Goal: Transaction & Acquisition: Book appointment/travel/reservation

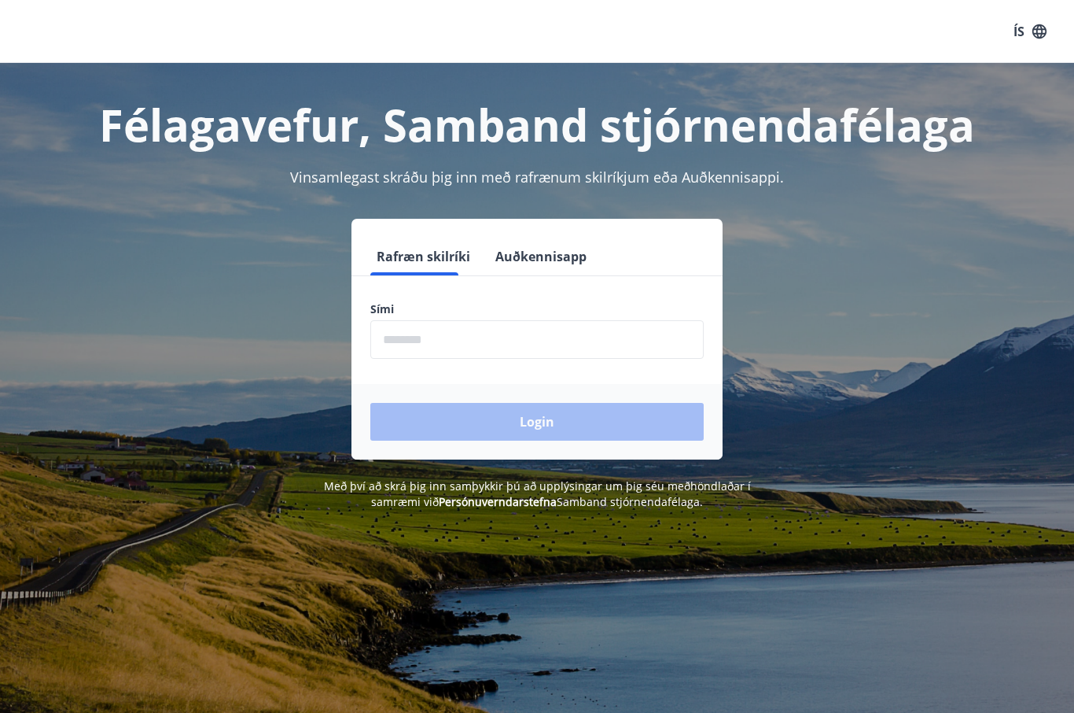
click at [532, 340] on input "phone" at bounding box center [536, 339] width 333 height 39
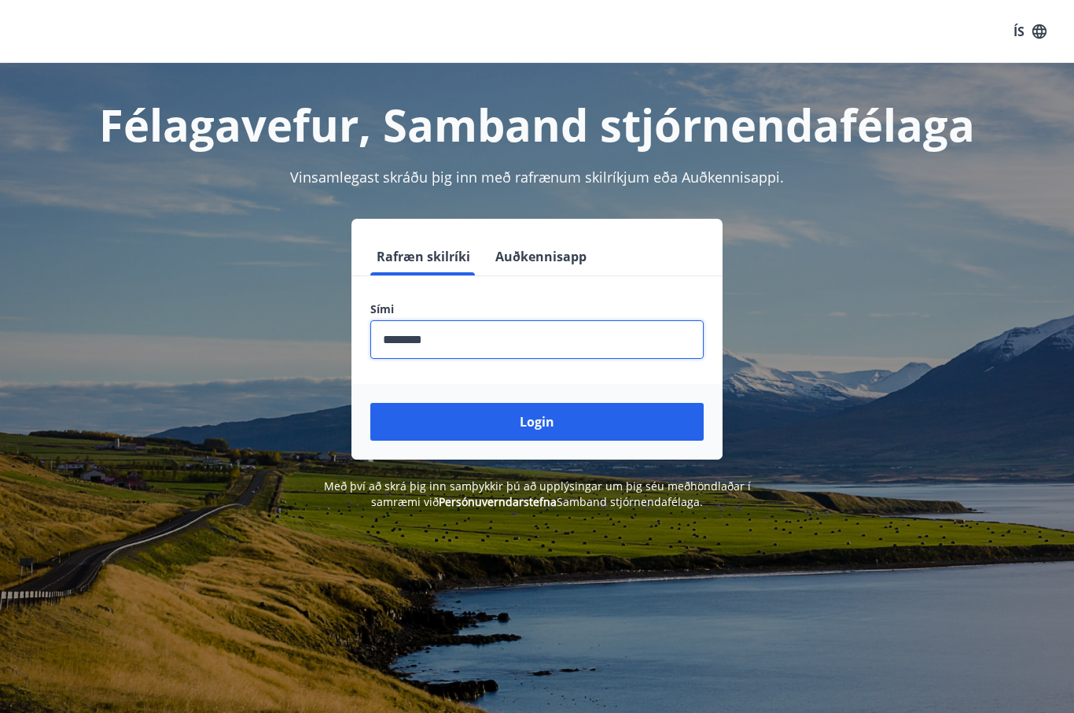
type input "********"
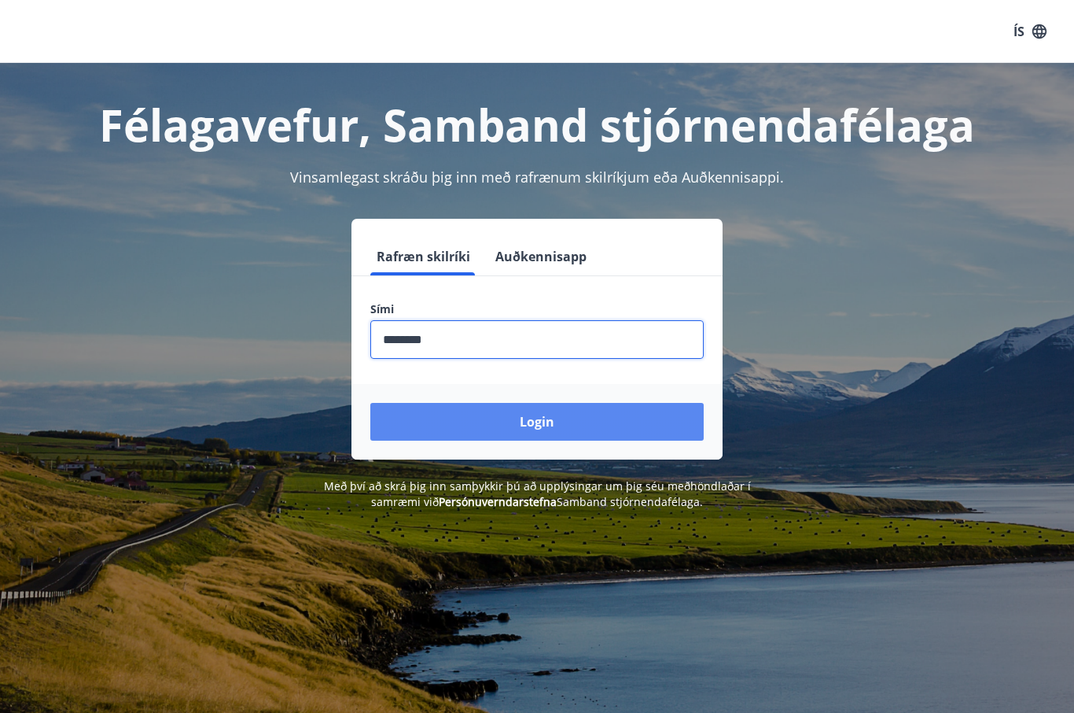
click at [556, 422] on button "Login" at bounding box center [536, 422] width 333 height 38
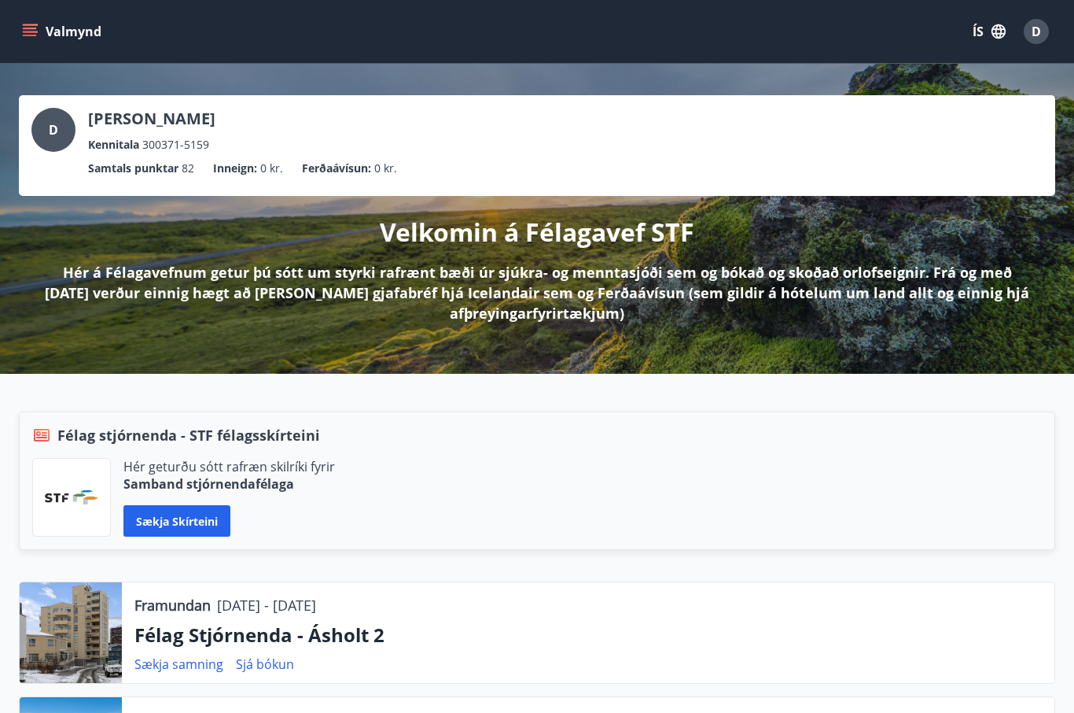
click at [57, 21] on button "Valmynd" at bounding box center [63, 31] width 89 height 28
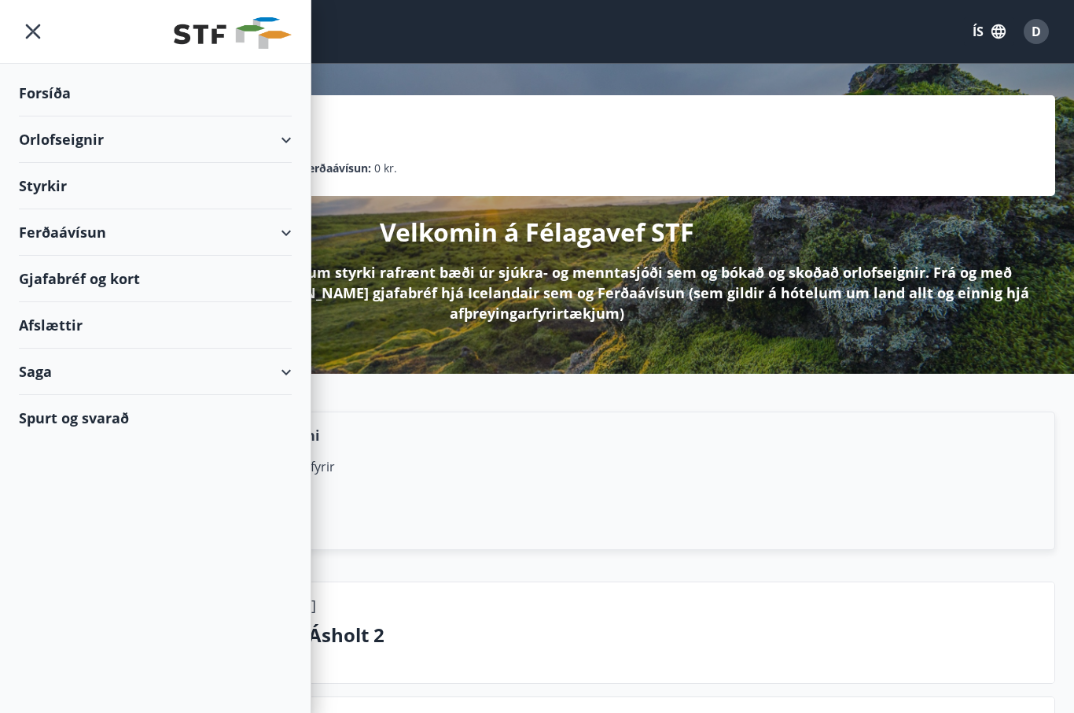
click at [280, 146] on div "Orlofseignir" at bounding box center [155, 139] width 273 height 46
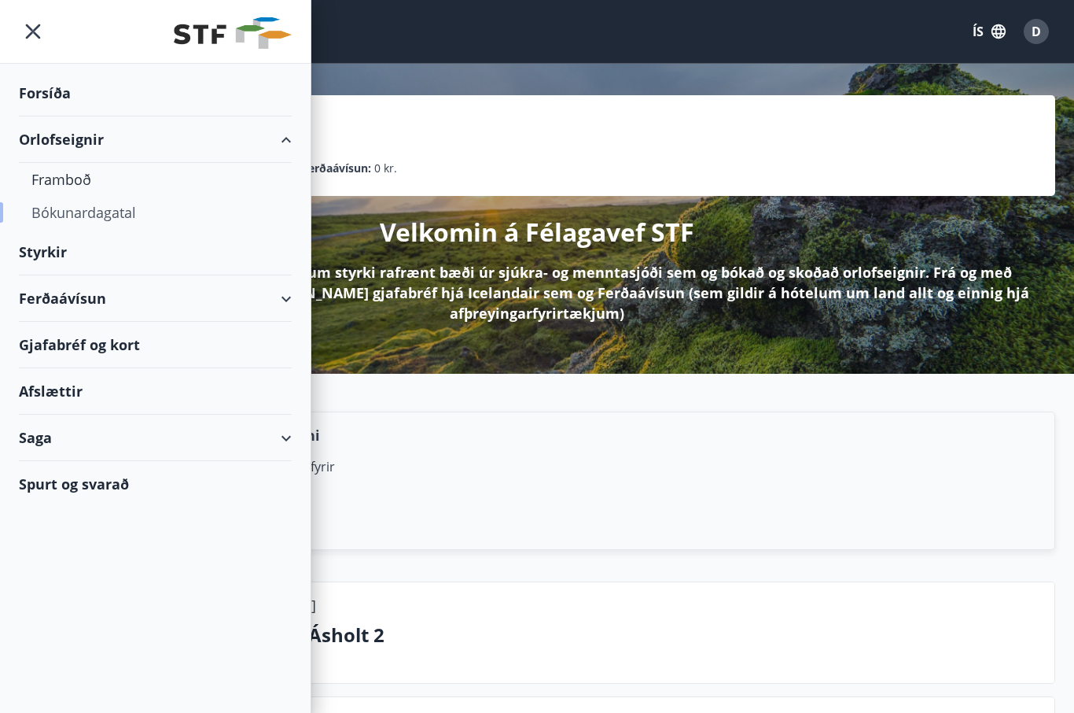
click at [113, 219] on div "Bókunardagatal" at bounding box center [155, 212] width 248 height 33
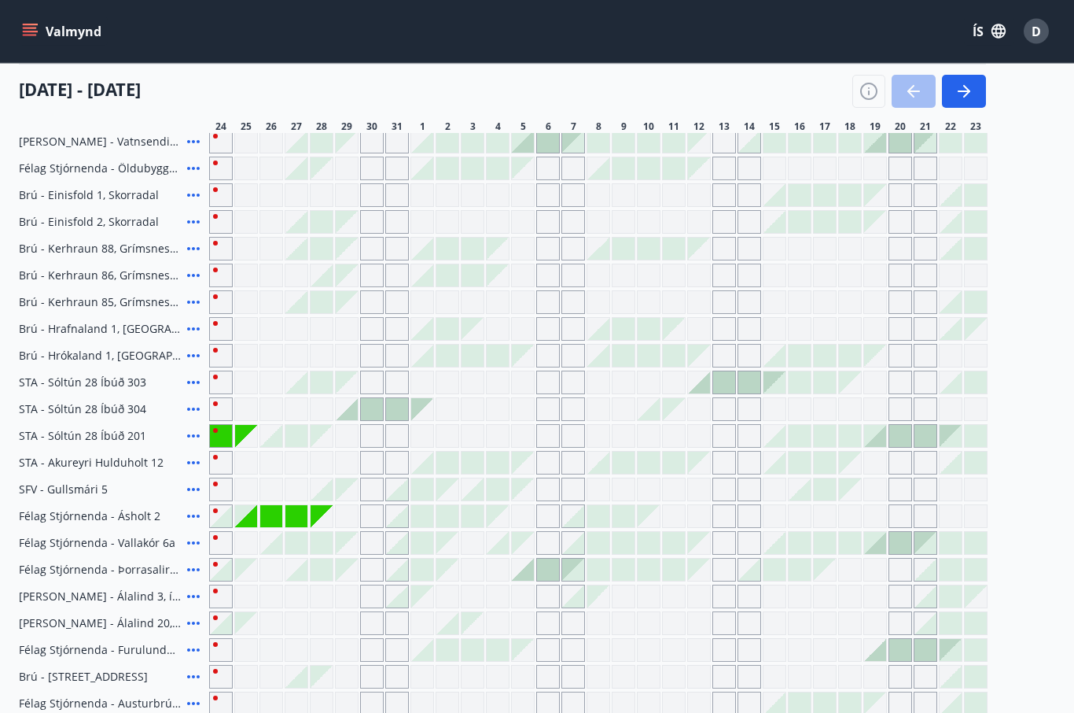
scroll to position [360, 0]
click at [962, 100] on icon "button" at bounding box center [964, 91] width 19 height 19
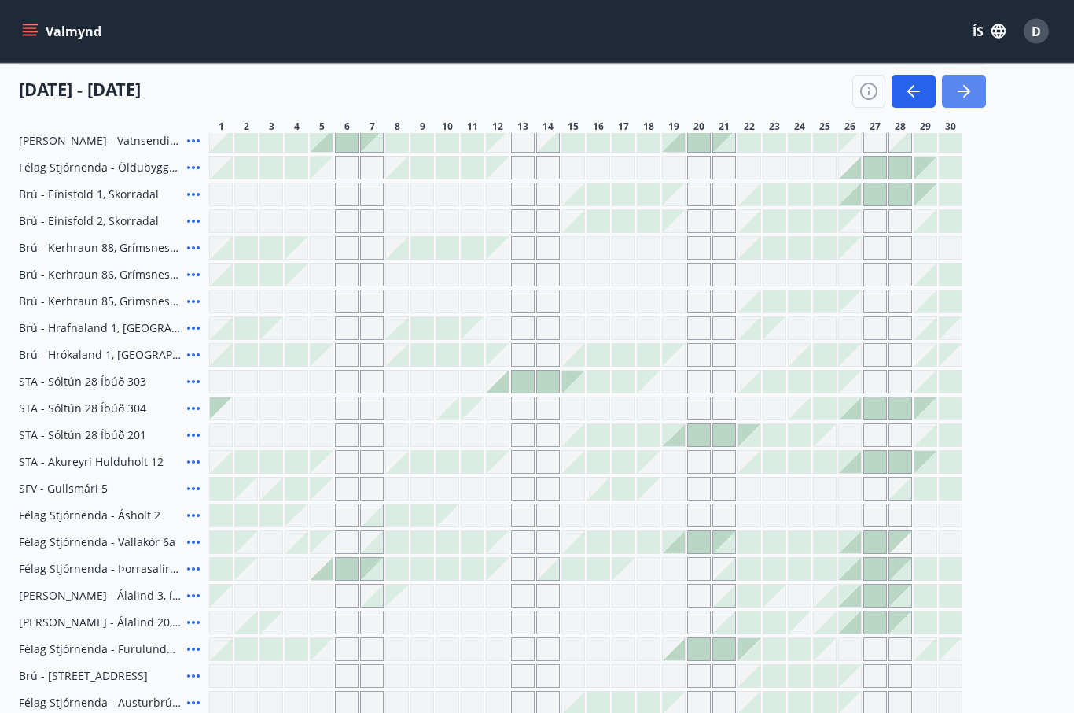
scroll to position [361, 0]
click at [968, 93] on icon "button" at bounding box center [966, 91] width 7 height 13
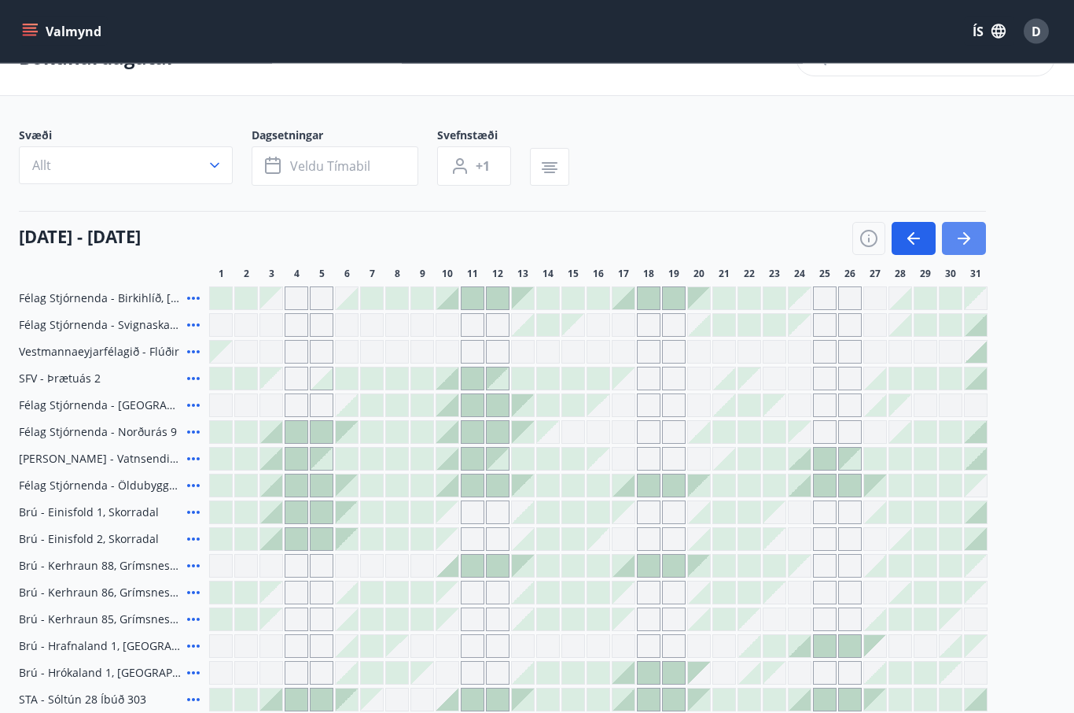
scroll to position [0, 0]
